Goal: Information Seeking & Learning: Find specific fact

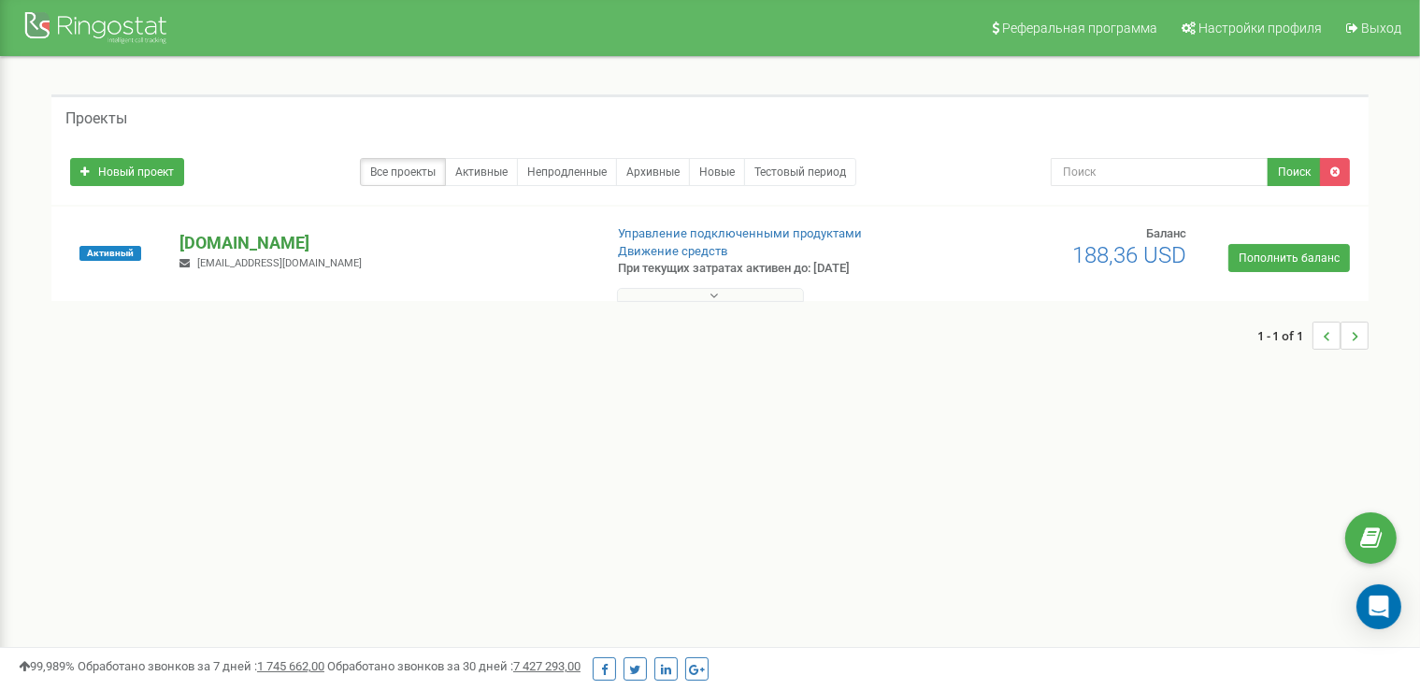
click at [228, 240] on p "[DOMAIN_NAME]" at bounding box center [382, 243] width 407 height 24
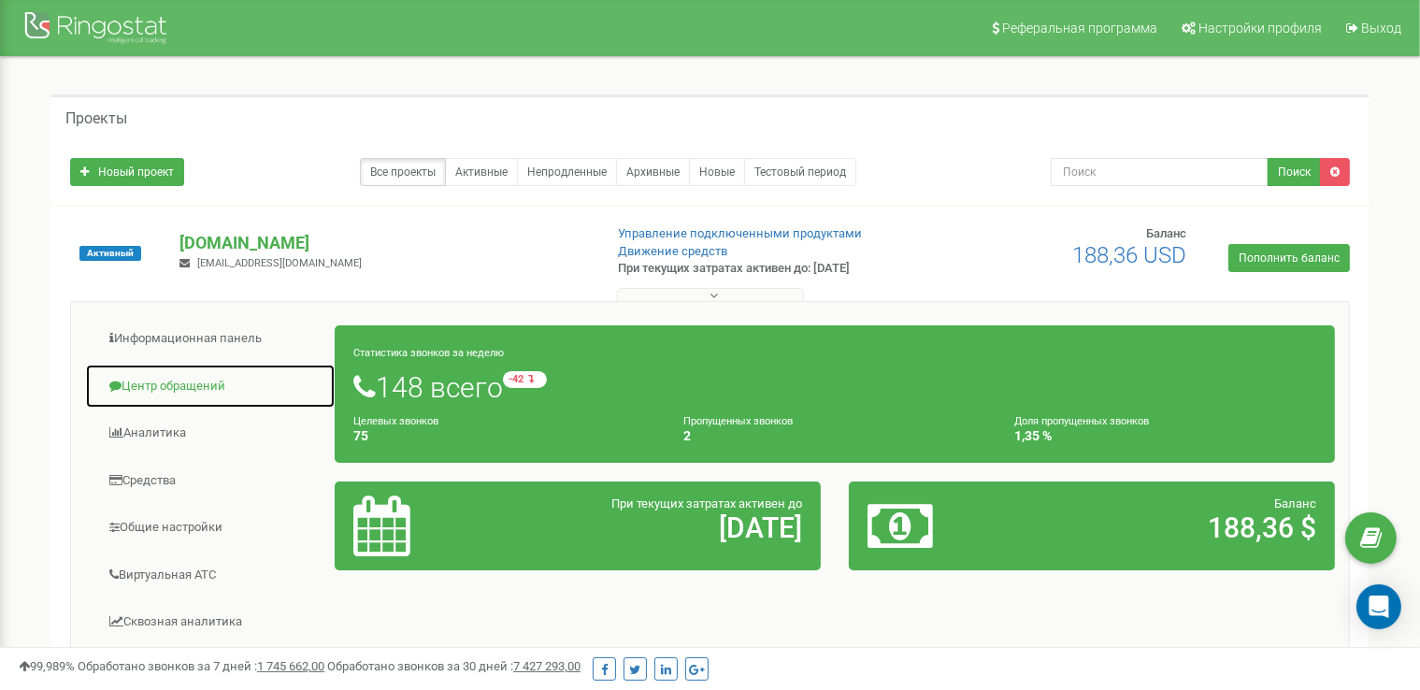
click at [187, 380] on link "Центр обращений" at bounding box center [210, 387] width 250 height 46
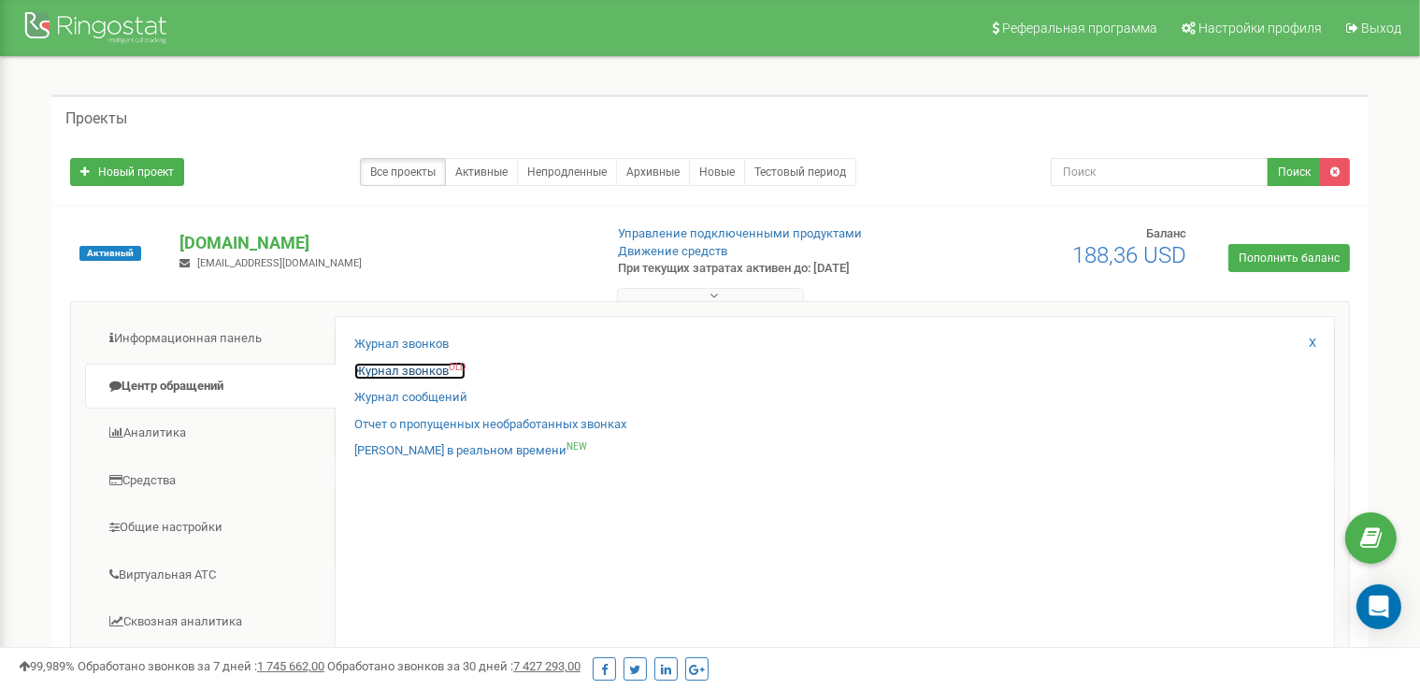
click at [405, 371] on link "Журнал звонков OLD" at bounding box center [409, 372] width 111 height 18
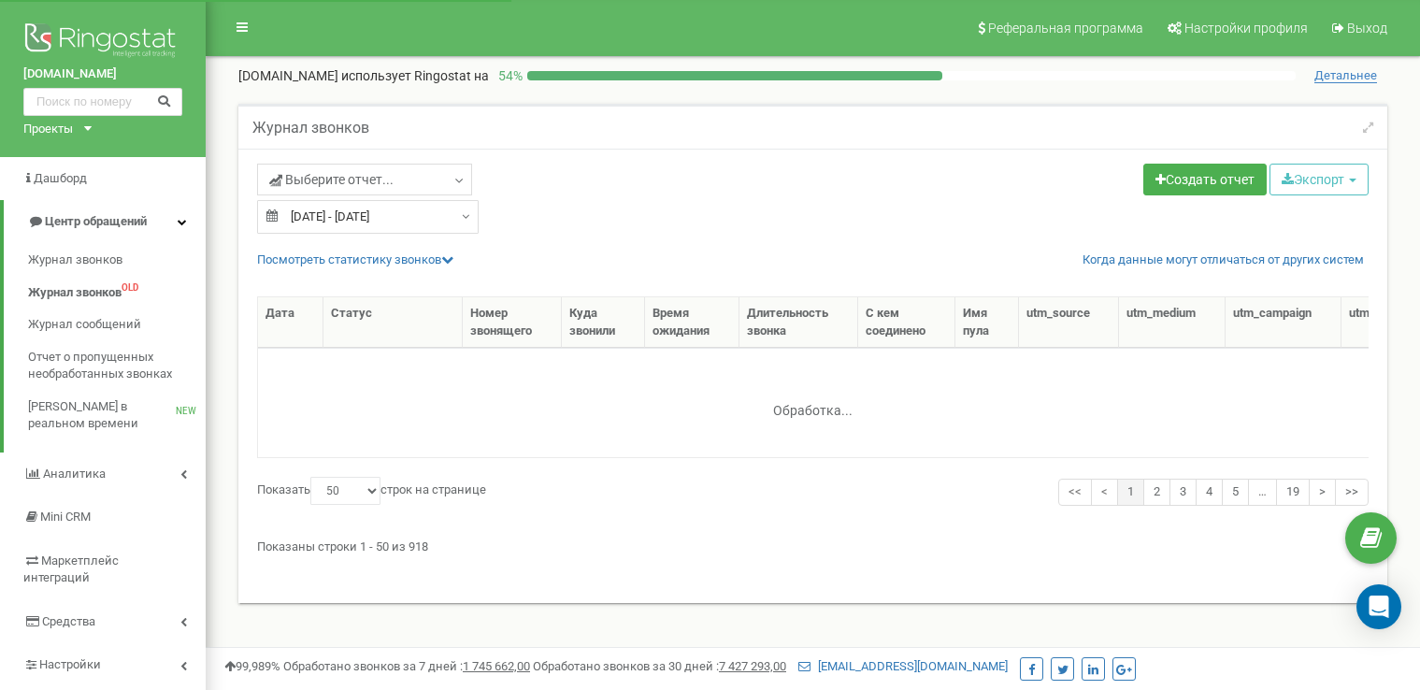
select select "50"
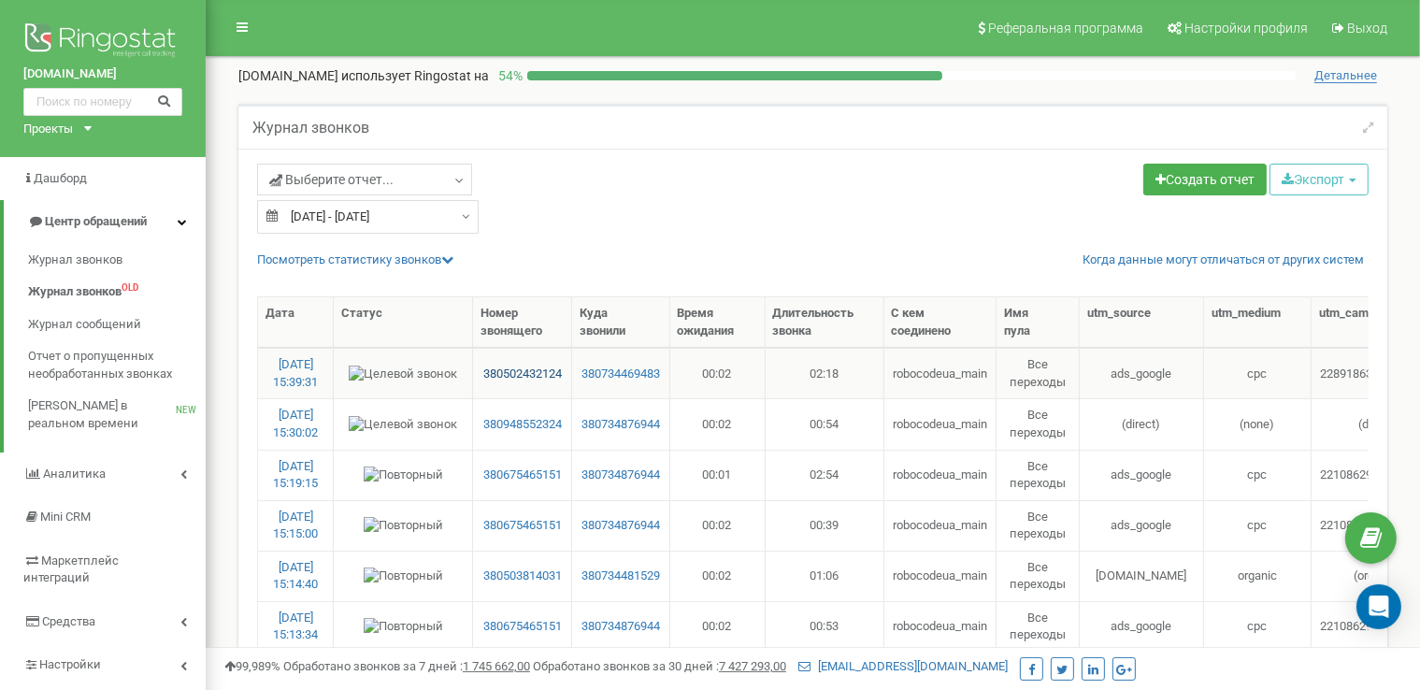
drag, startPoint x: 531, startPoint y: 373, endPoint x: 482, endPoint y: 372, distance: 48.6
click at [493, 378] on td "380502432124" at bounding box center [522, 373] width 99 height 50
click at [496, 405] on td "380948552324" at bounding box center [522, 423] width 99 height 50
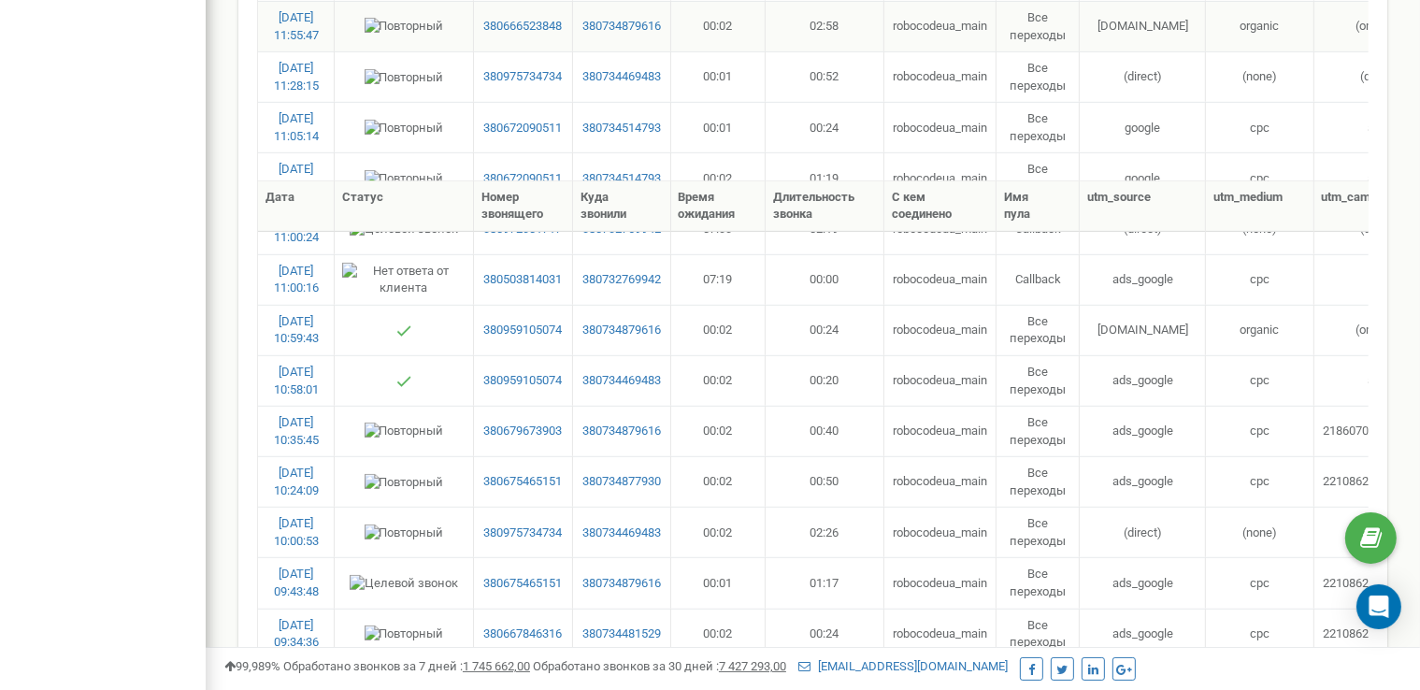
scroll to position [1215, 0]
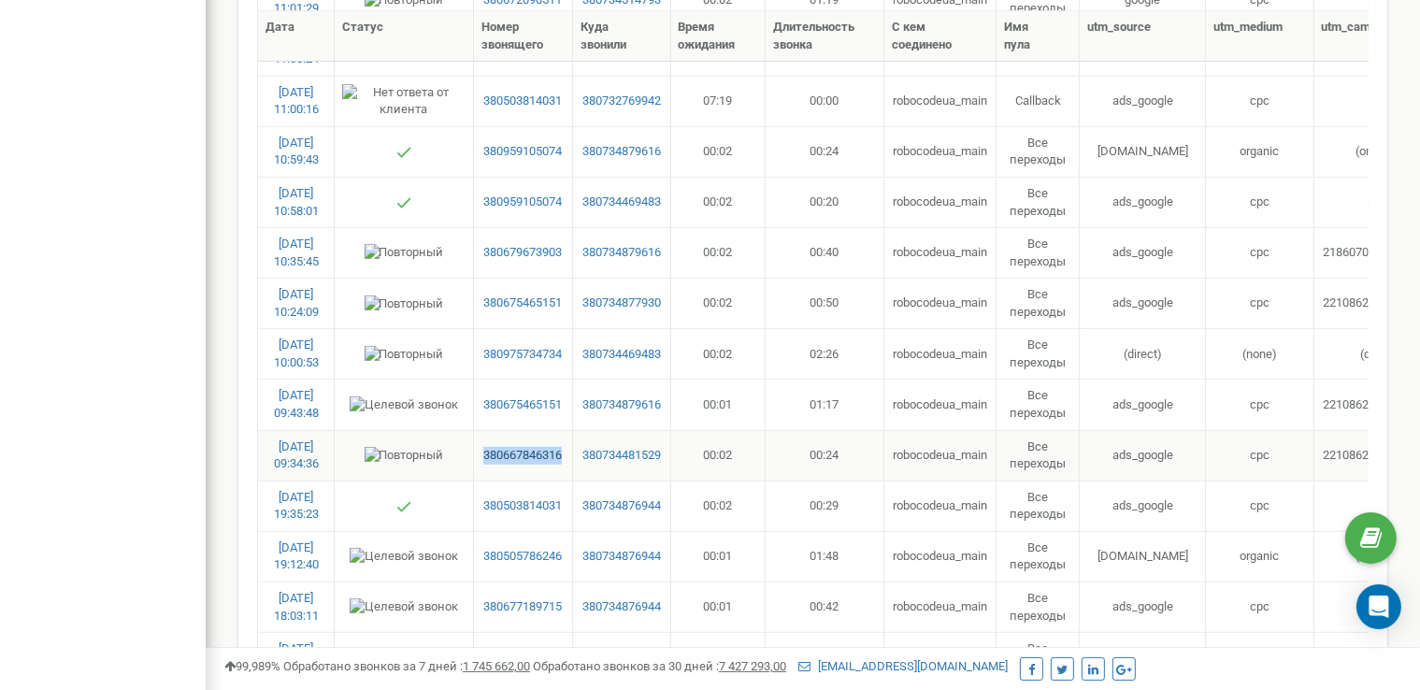
drag, startPoint x: 568, startPoint y: 447, endPoint x: 482, endPoint y: 449, distance: 86.0
click at [482, 449] on td "380667846316" at bounding box center [523, 455] width 99 height 50
copy link "380667846316"
drag, startPoint x: 568, startPoint y: 393, endPoint x: 475, endPoint y: 400, distance: 93.8
click at [475, 400] on td "380675465151" at bounding box center [523, 403] width 99 height 50
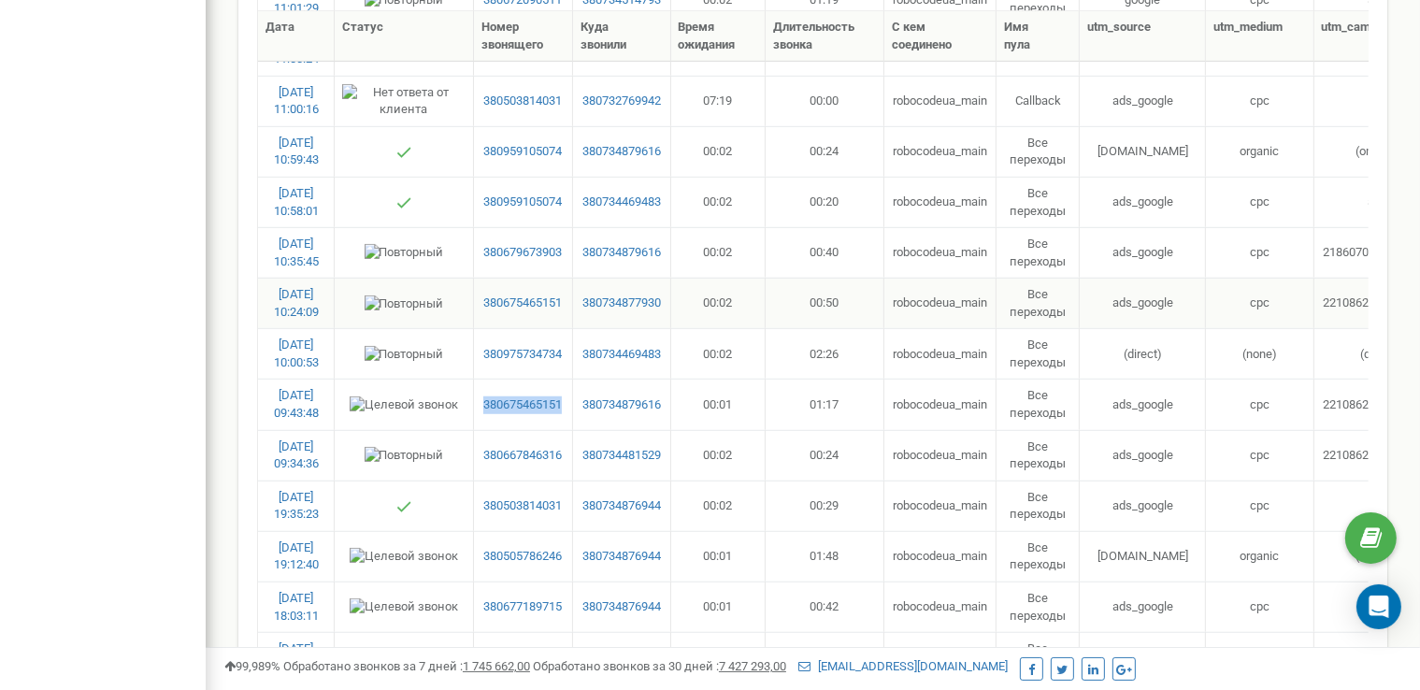
copy link "380675465151"
drag, startPoint x: 567, startPoint y: 343, endPoint x: 479, endPoint y: 350, distance: 88.1
click at [479, 350] on td "380975734734" at bounding box center [523, 353] width 99 height 50
copy link "380975734734"
drag, startPoint x: 568, startPoint y: 244, endPoint x: 482, endPoint y: 251, distance: 86.3
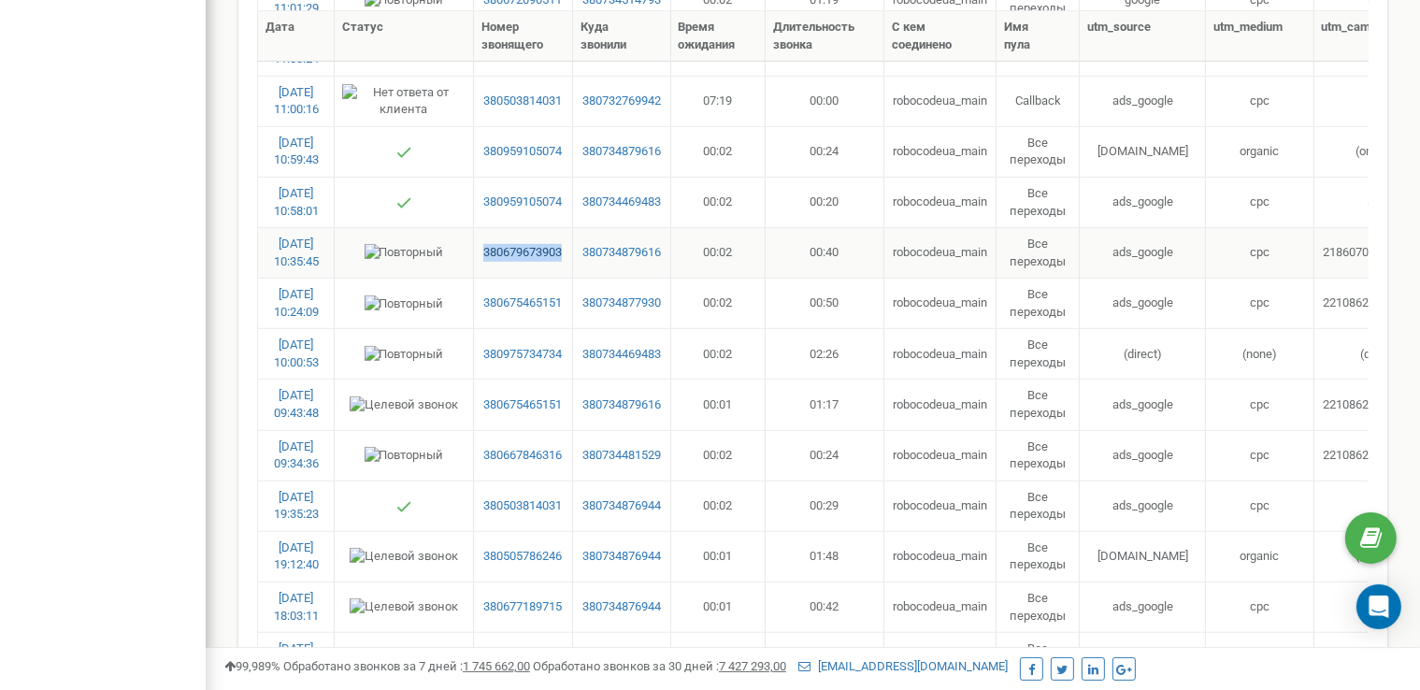
click at [482, 251] on td "380679673903" at bounding box center [523, 252] width 99 height 50
copy link "380679673903"
drag, startPoint x: 573, startPoint y: 198, endPoint x: 481, endPoint y: 195, distance: 91.6
click at [481, 195] on tr "23.09.2025 10:58:01 380959105074 380734469483 00:02 00:20 robocodeua_main Все п…" at bounding box center [1131, 202] width 1746 height 50
copy link "380959105074"
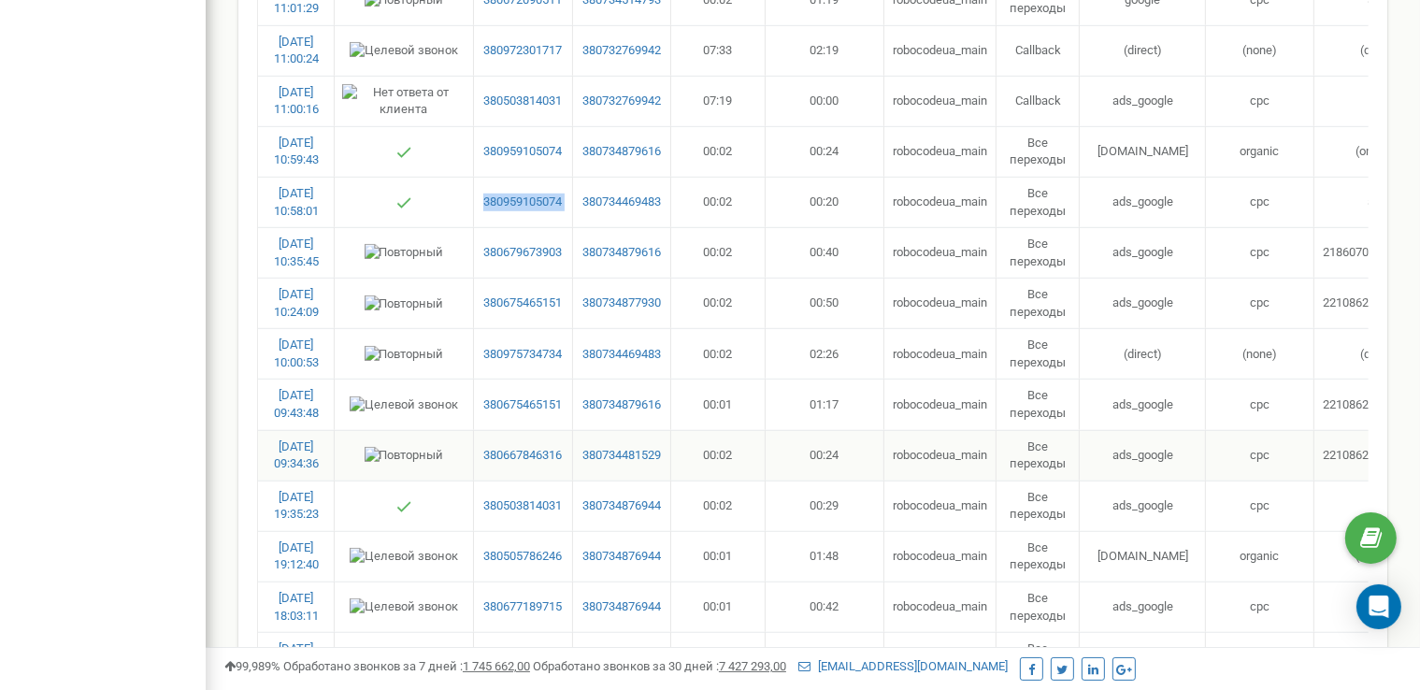
scroll to position [1028, 0]
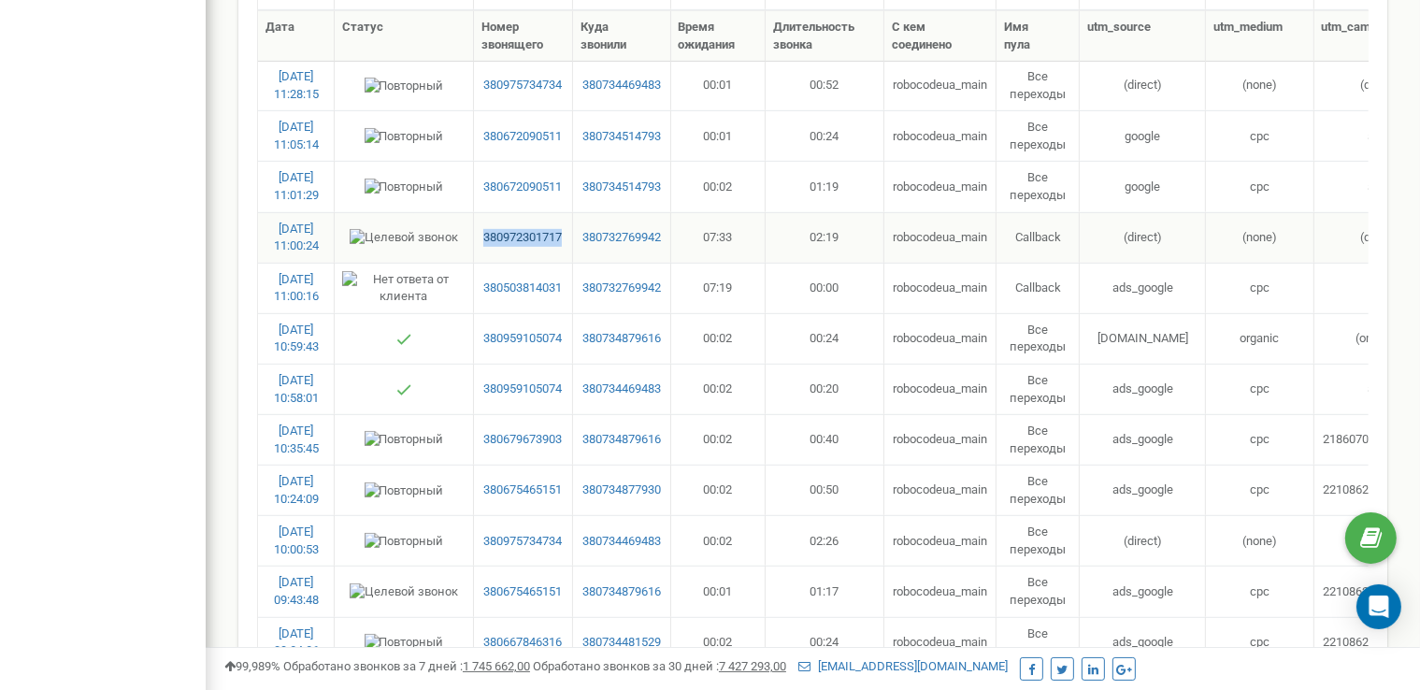
drag, startPoint x: 568, startPoint y: 233, endPoint x: 482, endPoint y: 233, distance: 86.0
click at [482, 233] on td "380972301717" at bounding box center [523, 237] width 99 height 50
copy link "380972301717"
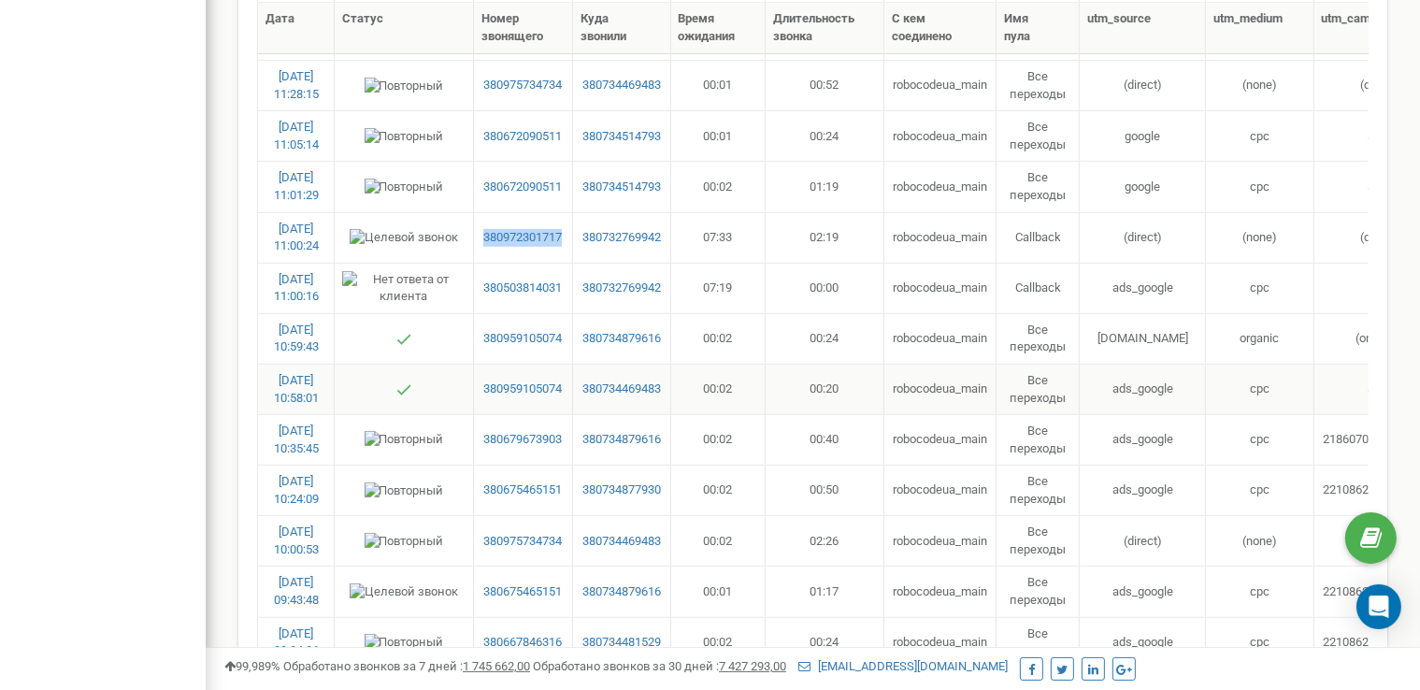
scroll to position [841, 0]
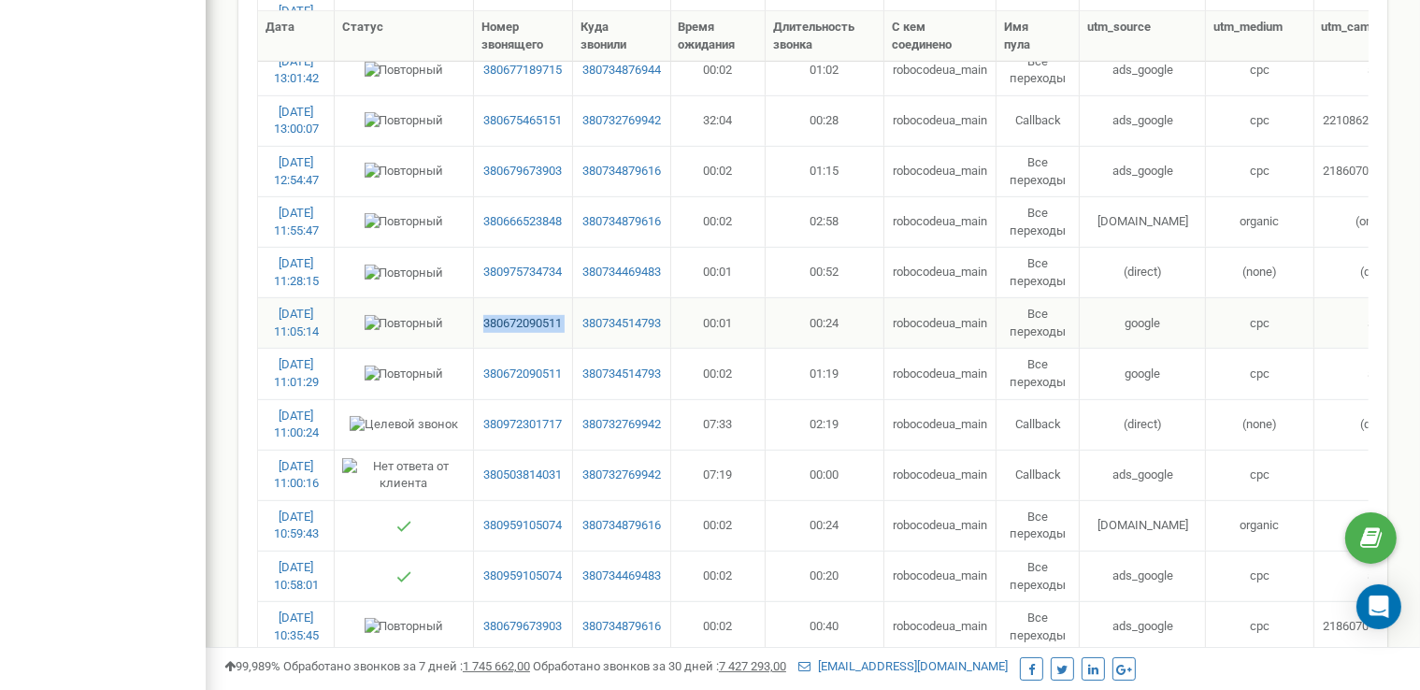
drag, startPoint x: 572, startPoint y: 315, endPoint x: 480, endPoint y: 319, distance: 91.7
click at [480, 319] on tr "23.09.2025 11:05:14 380672090511 380734514793 00:01 00:24 robocodeua_main Все п…" at bounding box center [1131, 322] width 1746 height 50
copy link "380672090511"
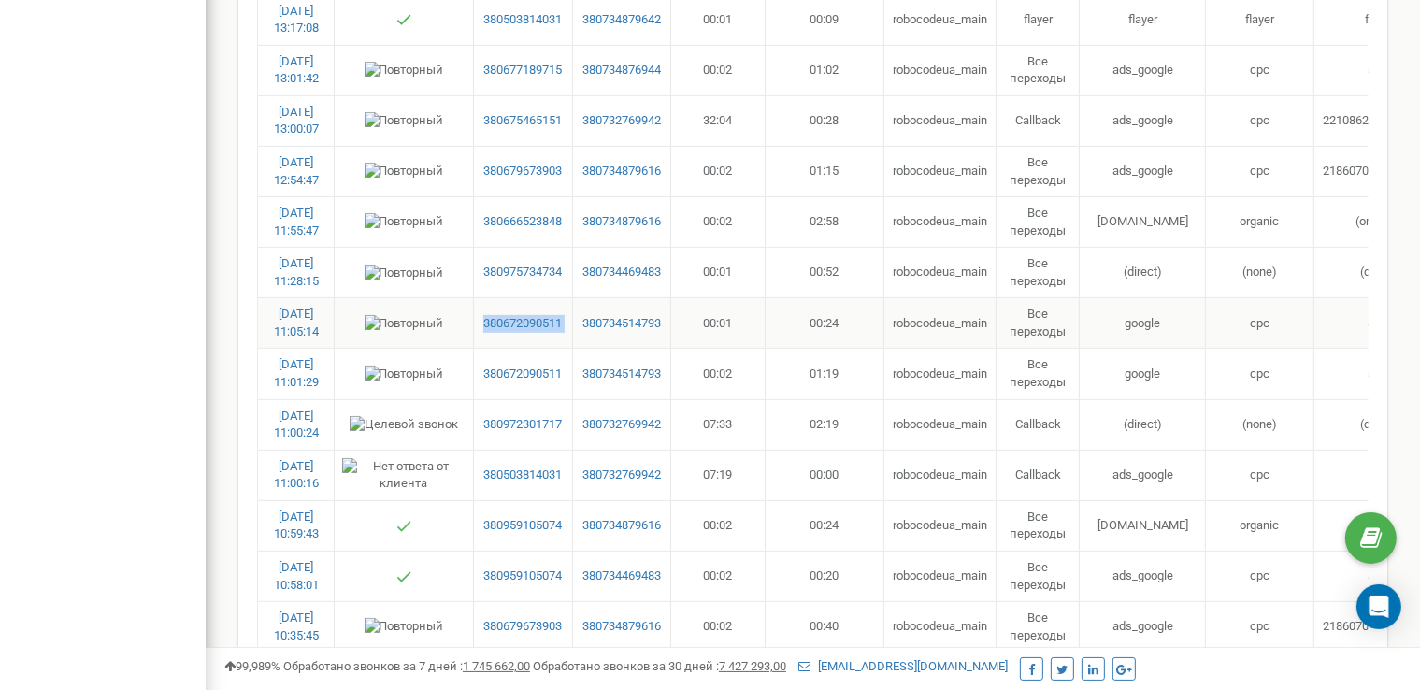
scroll to position [654, 0]
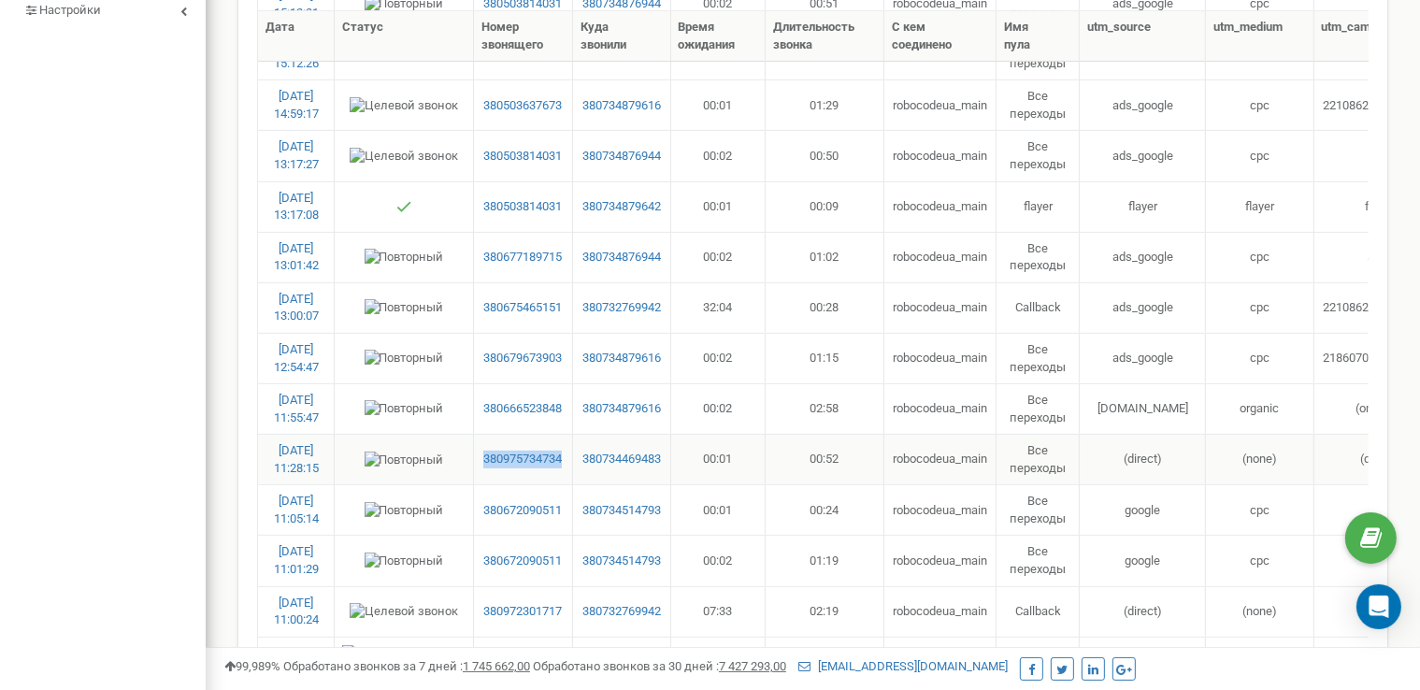
drag, startPoint x: 567, startPoint y: 455, endPoint x: 477, endPoint y: 456, distance: 90.7
click at [477, 456] on td "380975734734" at bounding box center [523, 459] width 99 height 50
copy link "380975734734"
drag, startPoint x: 567, startPoint y: 401, endPoint x: 480, endPoint y: 411, distance: 87.5
click at [480, 411] on td "380666523848" at bounding box center [523, 408] width 99 height 50
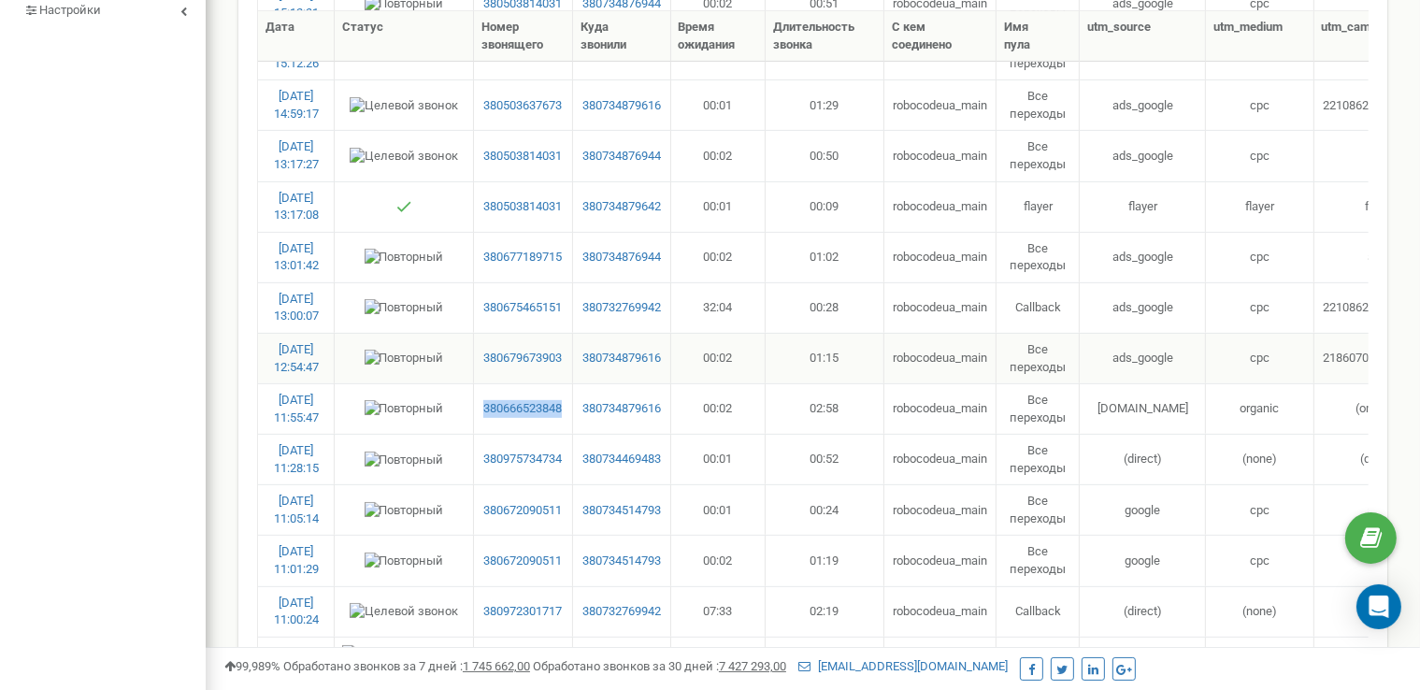
copy link "380666523848"
